Goal: Transaction & Acquisition: Subscribe to service/newsletter

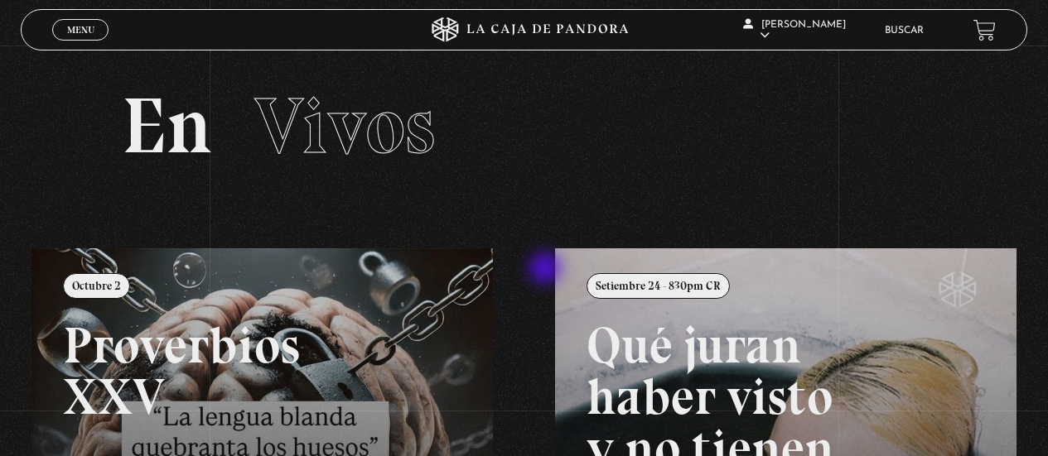
scroll to position [141, 0]
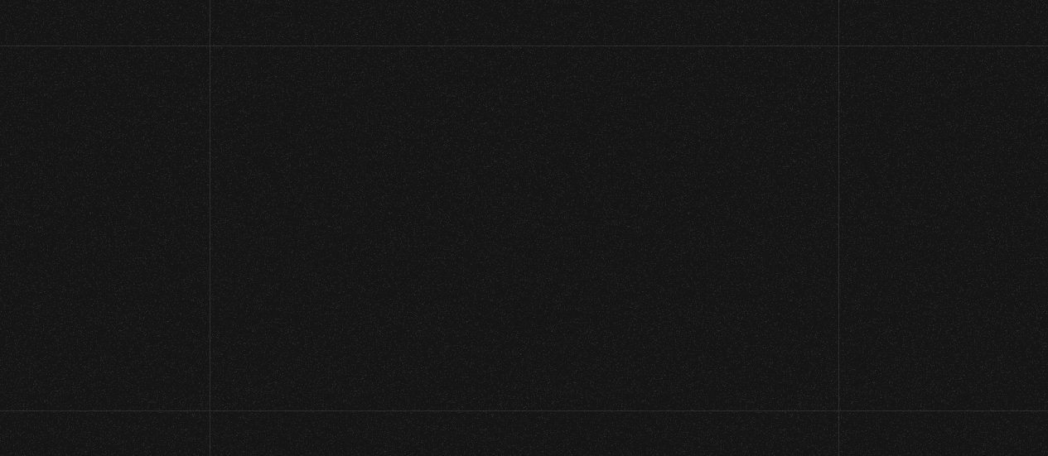
scroll to position [149, 0]
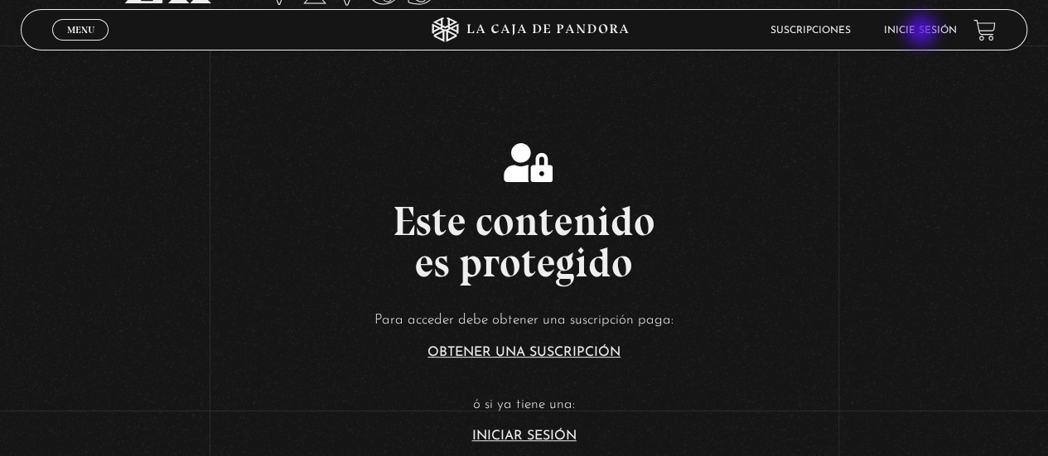
click at [923, 32] on link "Inicie sesión" at bounding box center [920, 31] width 73 height 10
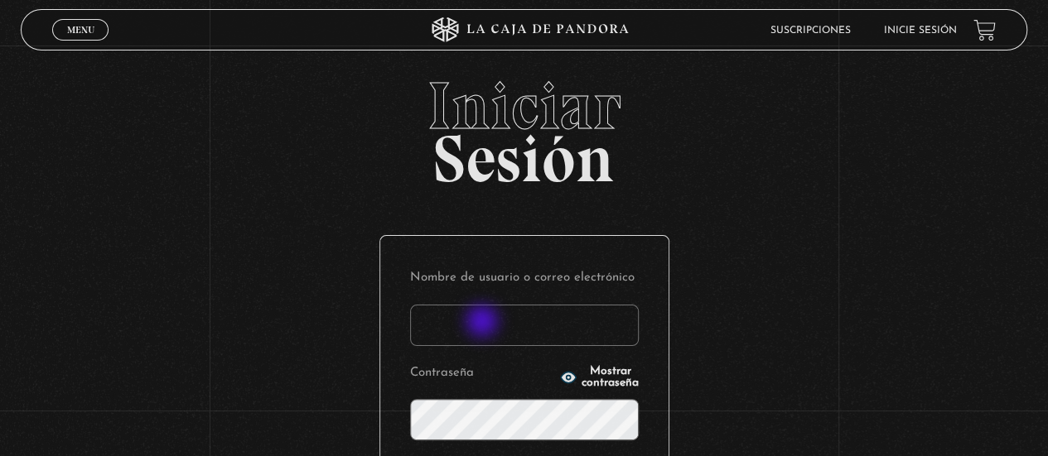
click at [484, 323] on input "Nombre de usuario o correo electrónico" at bounding box center [524, 325] width 229 height 41
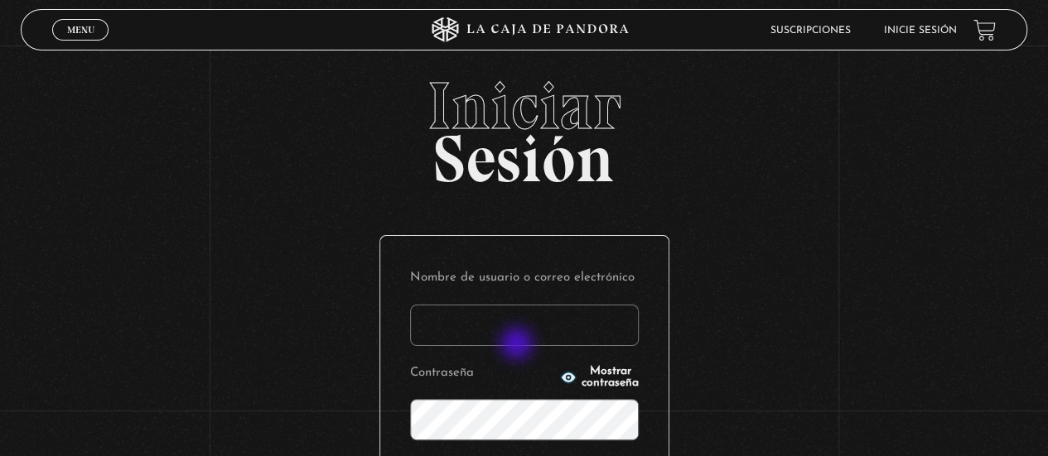
type input "[EMAIL_ADDRESS][DOMAIN_NAME]"
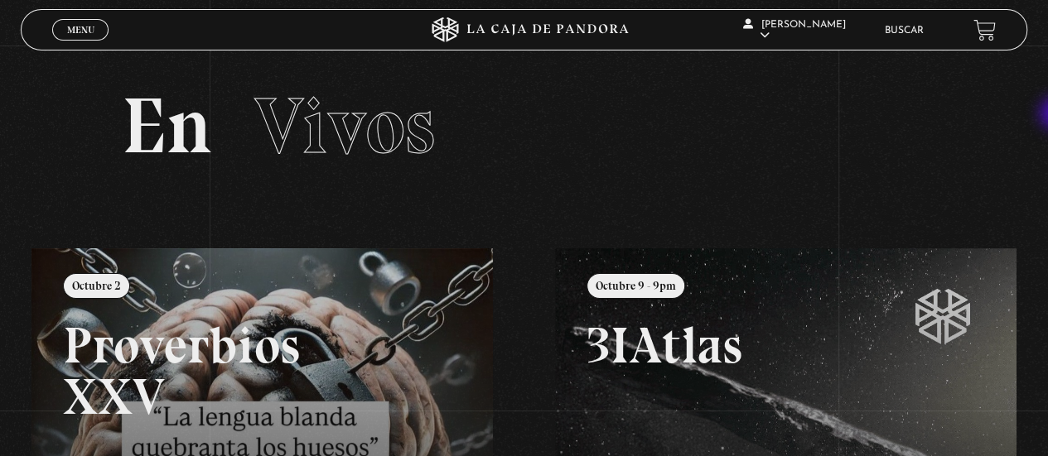
scroll to position [325, 0]
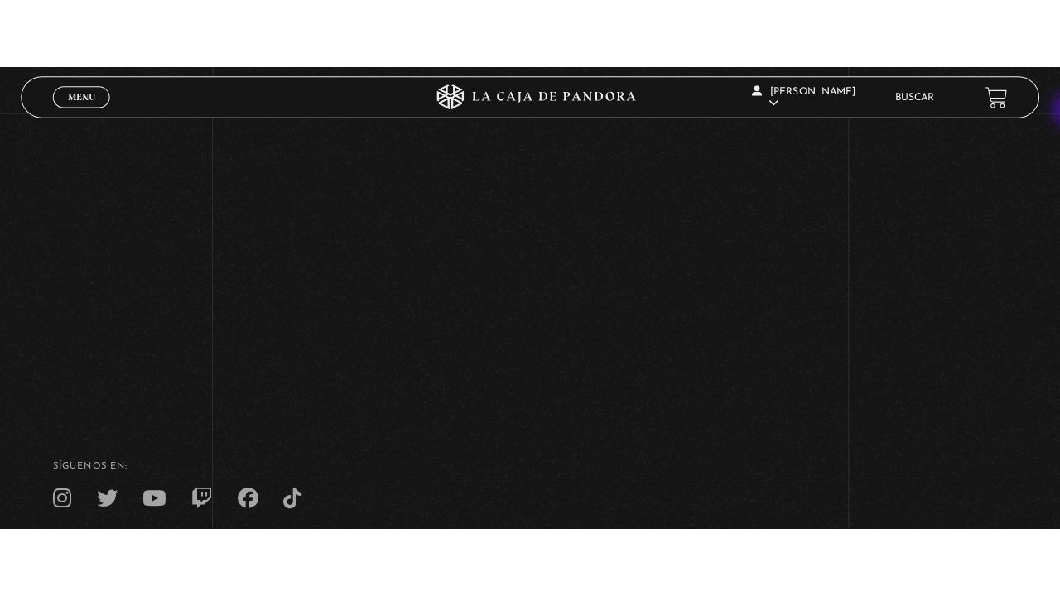
scroll to position [217, 0]
